Goal: Find specific page/section: Find specific page/section

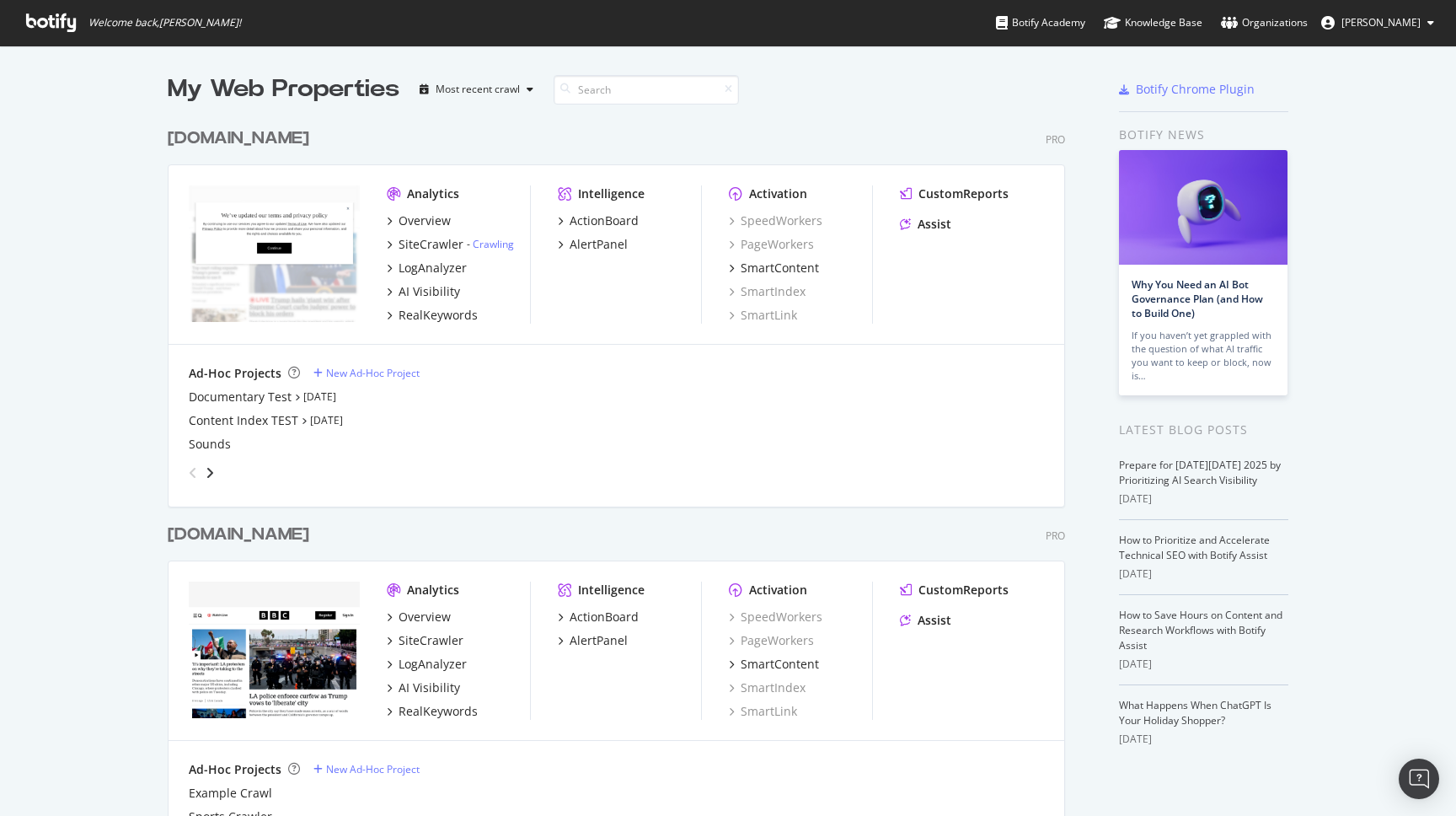
click at [274, 139] on div "[DOMAIN_NAME]" at bounding box center [238, 138] width 141 height 24
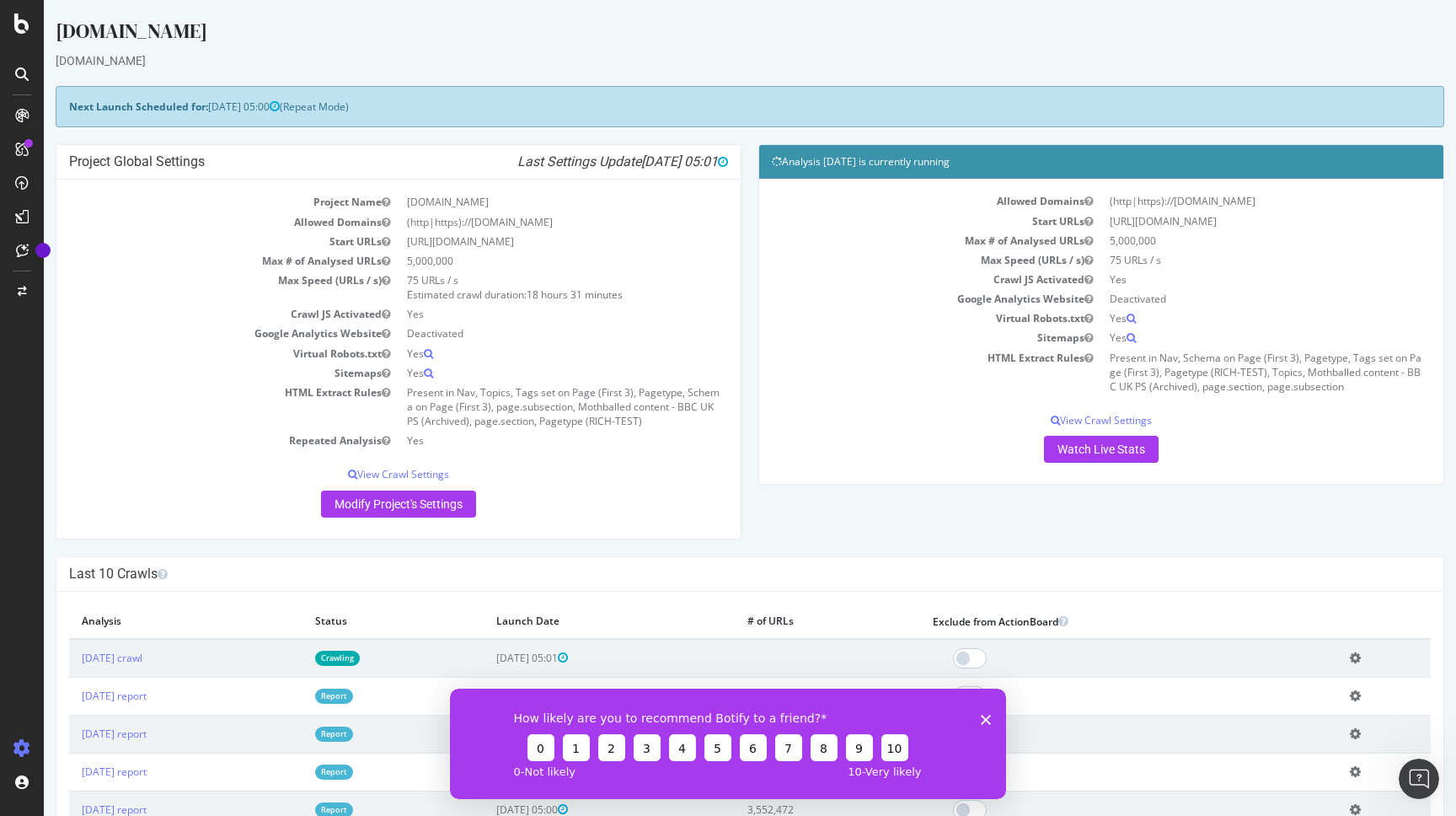
click at [987, 719] on polygon "Close survey" at bounding box center [985, 719] width 10 height 10
